Goal: Information Seeking & Learning: Learn about a topic

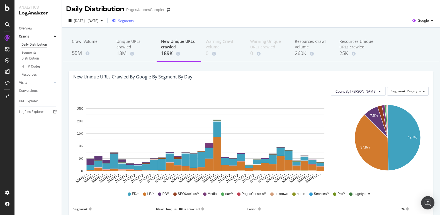
click at [134, 21] on span "Segments" at bounding box center [126, 20] width 16 height 5
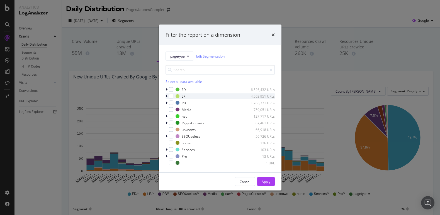
click at [167, 97] on icon "modal" at bounding box center [167, 96] width 2 height 3
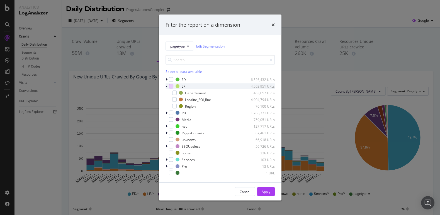
click at [172, 87] on div "modal" at bounding box center [171, 86] width 4 height 4
click at [264, 193] on div "Apply" at bounding box center [266, 192] width 9 height 5
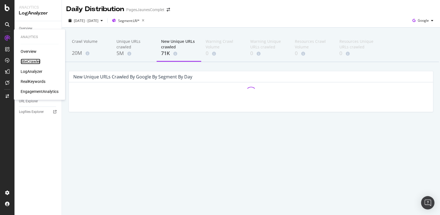
click at [29, 60] on div "SiteCrawler" at bounding box center [31, 62] width 20 height 6
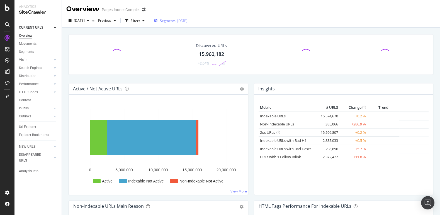
click at [176, 21] on span "Segments" at bounding box center [168, 20] width 16 height 5
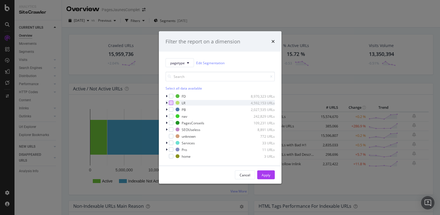
click at [171, 103] on div "modal" at bounding box center [171, 103] width 4 height 4
click at [166, 103] on icon "modal" at bounding box center [167, 102] width 2 height 3
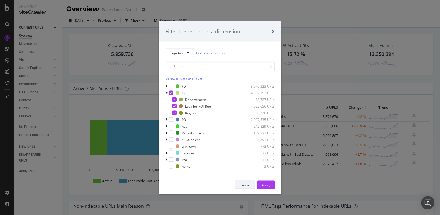
click at [246, 184] on div "Cancel" at bounding box center [245, 185] width 11 height 5
